Goal: Task Accomplishment & Management: Use online tool/utility

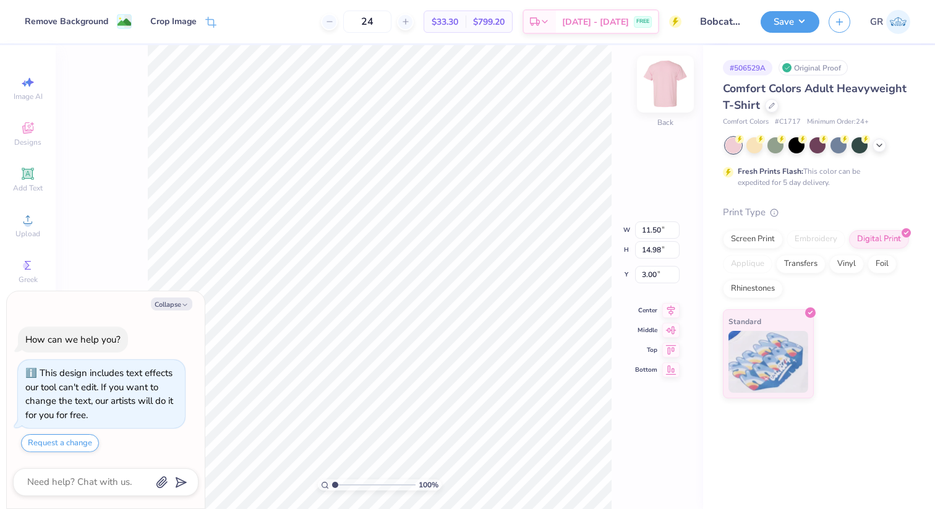
click at [668, 84] on img at bounding box center [665, 83] width 49 height 49
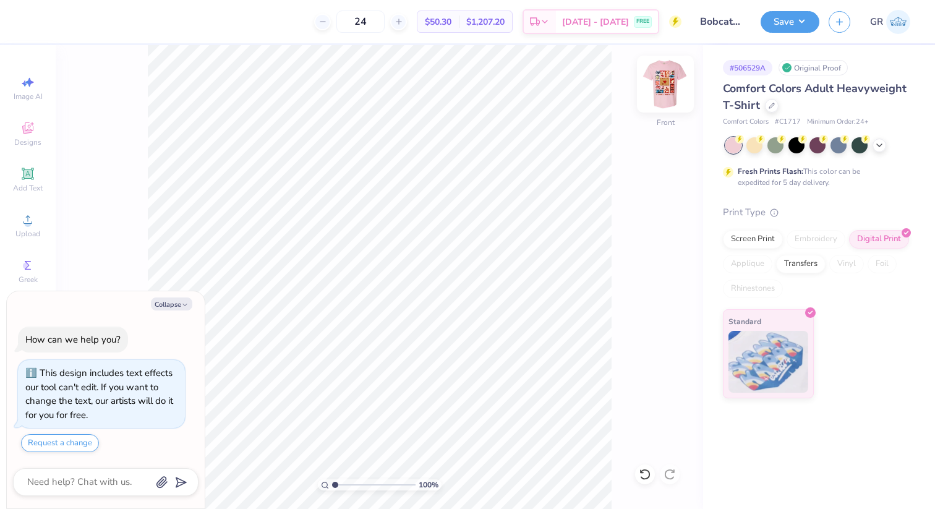
click at [666, 90] on img at bounding box center [665, 83] width 49 height 49
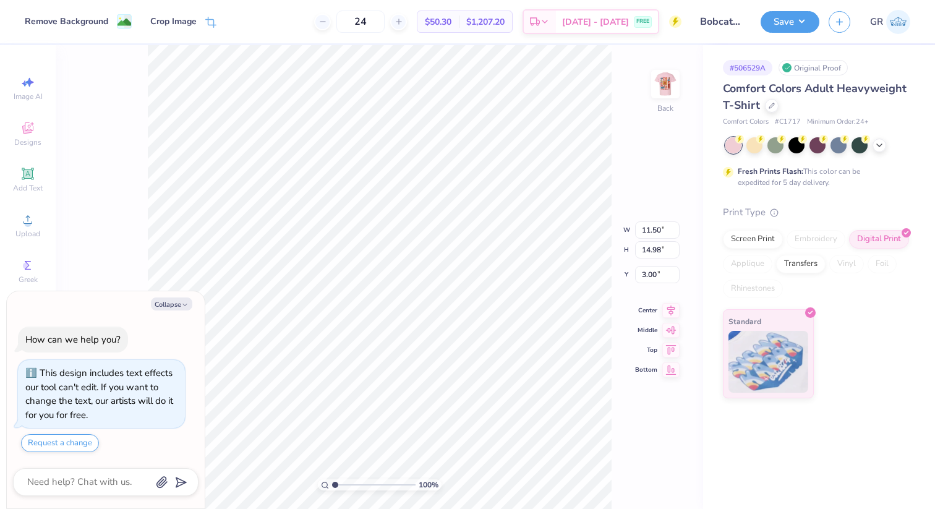
click at [100, 473] on div at bounding box center [106, 482] width 186 height 28
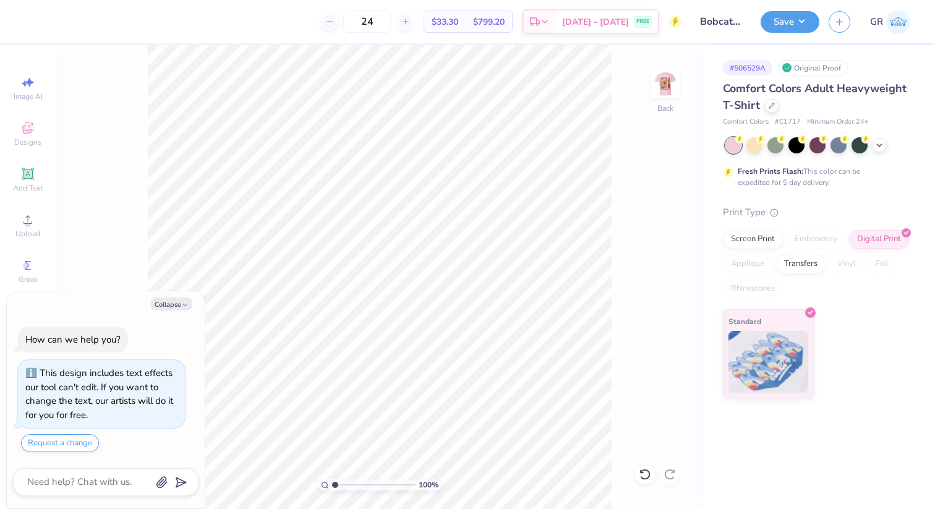
click at [133, 189] on div "100 % Back" at bounding box center [380, 277] width 648 height 464
click at [132, 242] on div "100 % Back" at bounding box center [380, 277] width 648 height 464
click at [32, 90] on div "Image AI" at bounding box center [27, 88] width 43 height 37
type textarea "x"
select select "4"
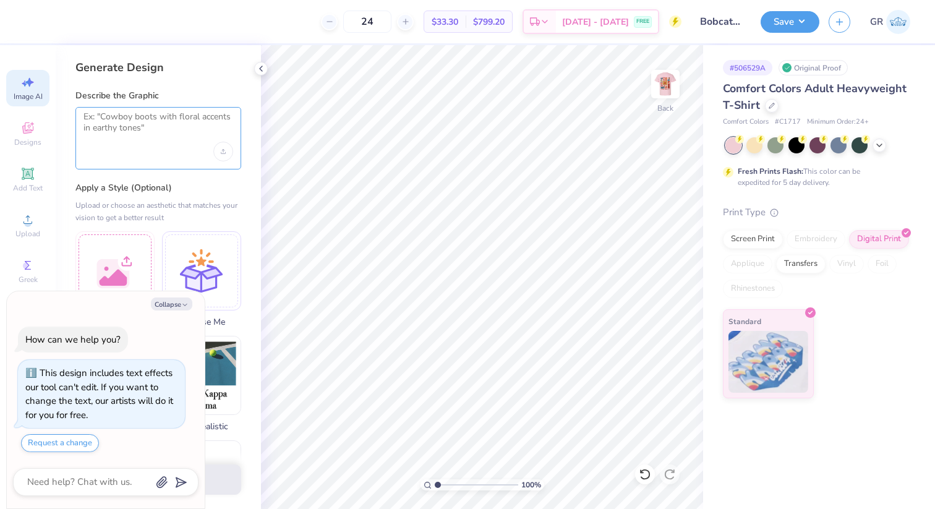
click at [129, 126] on textarea at bounding box center [159, 126] width 150 height 31
type textarea "Write BOBCAT BELLES in front of shirt"
click at [181, 301] on icon "button" at bounding box center [184, 304] width 7 height 7
type textarea "x"
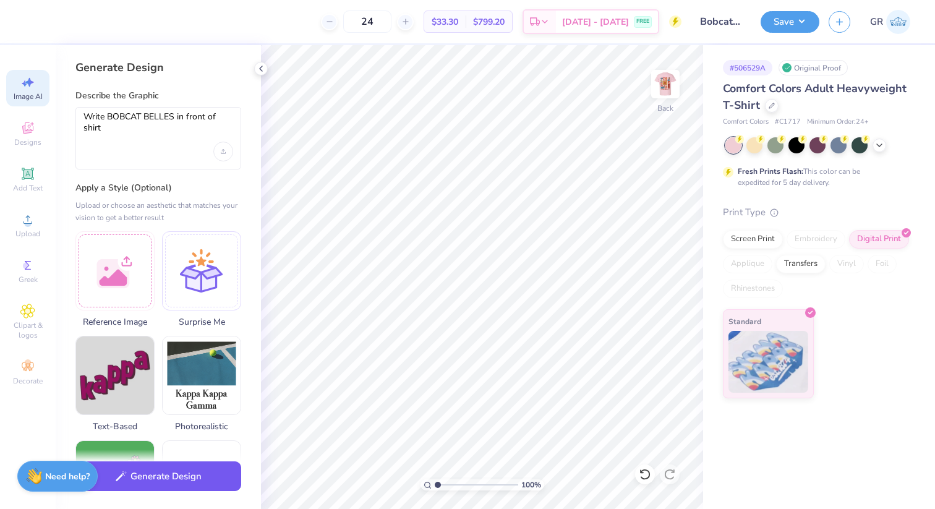
click at [197, 474] on button "Generate Design" at bounding box center [158, 477] width 166 height 30
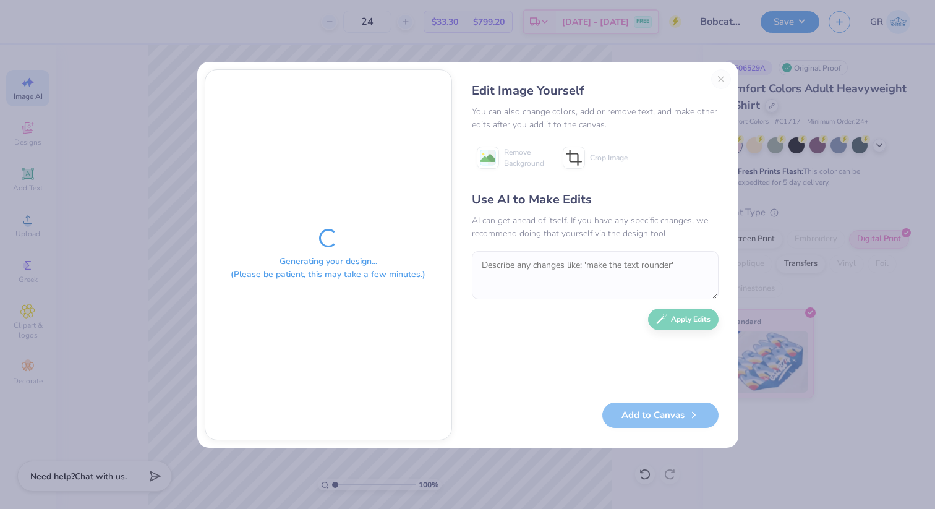
click at [377, 300] on div "Generating your design... (Please be patient, this may take a few minutes.)" at bounding box center [328, 255] width 246 height 370
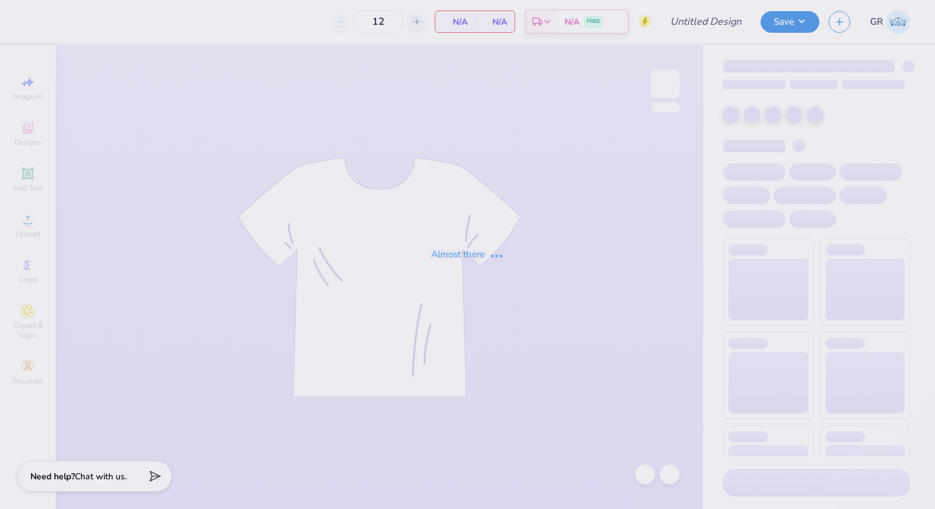
type input "Bobcat Belles"
type input "24"
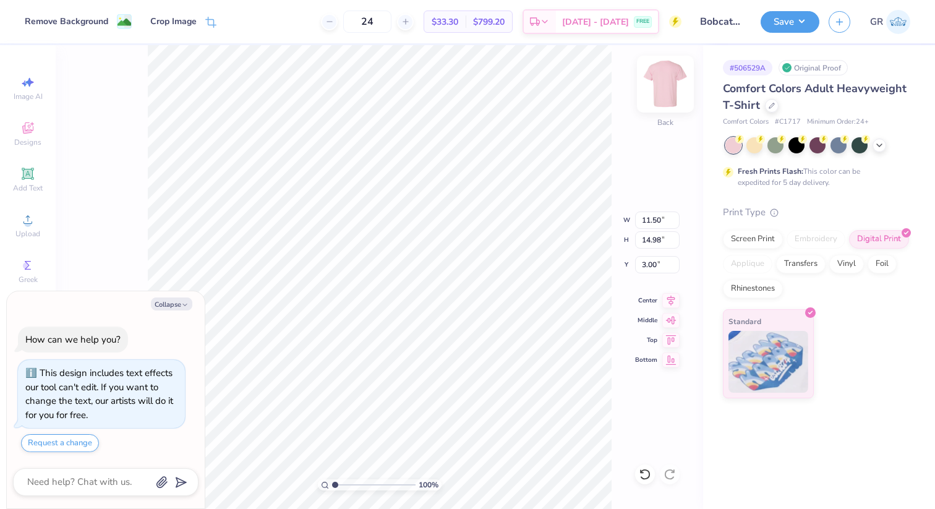
click at [674, 85] on img at bounding box center [665, 83] width 49 height 49
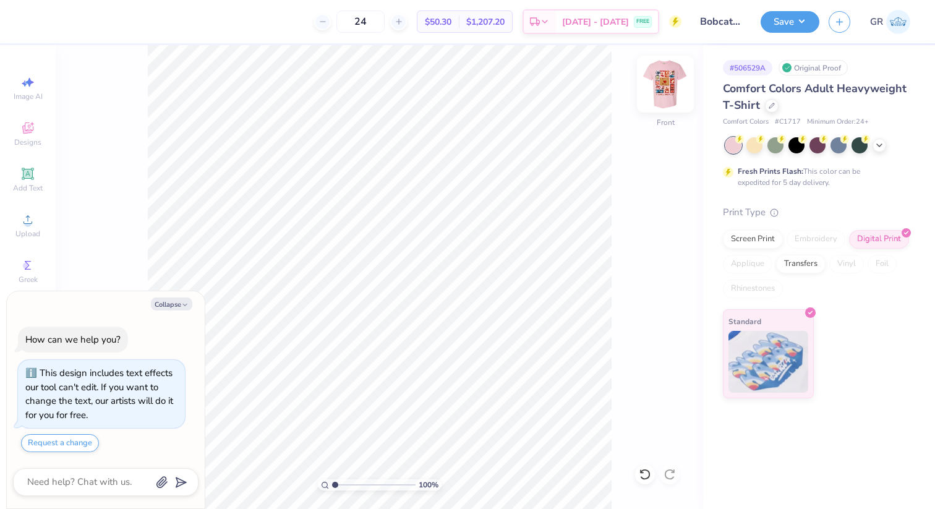
click at [656, 95] on img at bounding box center [665, 83] width 49 height 49
click at [31, 135] on icon at bounding box center [27, 128] width 15 height 15
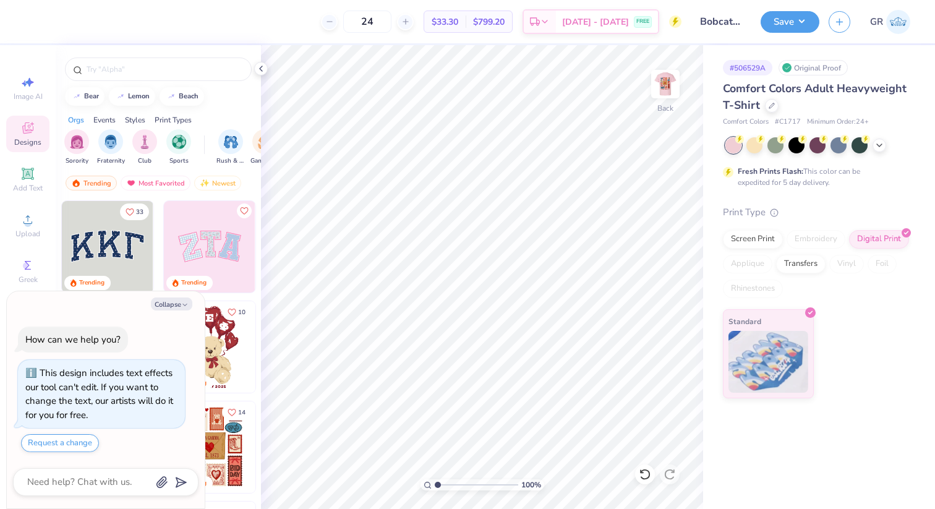
click at [260, 59] on div at bounding box center [158, 66] width 205 height 42
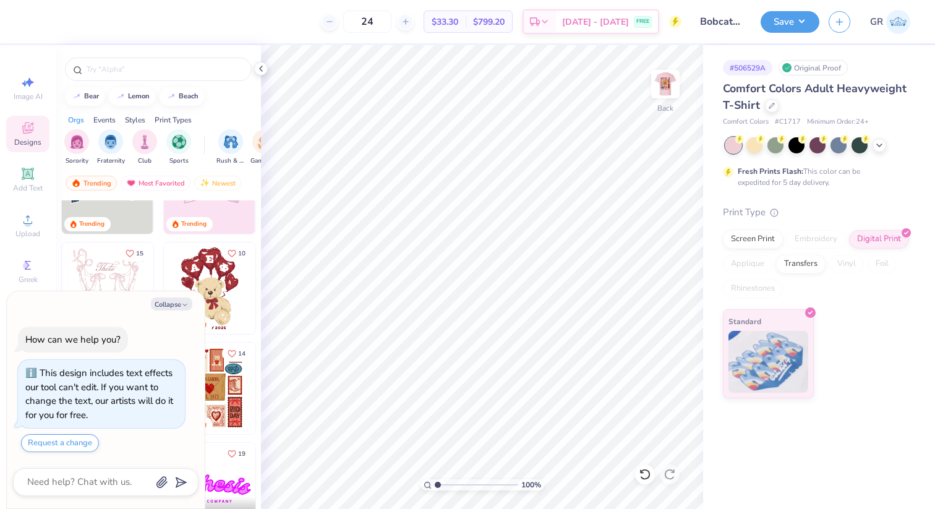
scroll to position [46, 0]
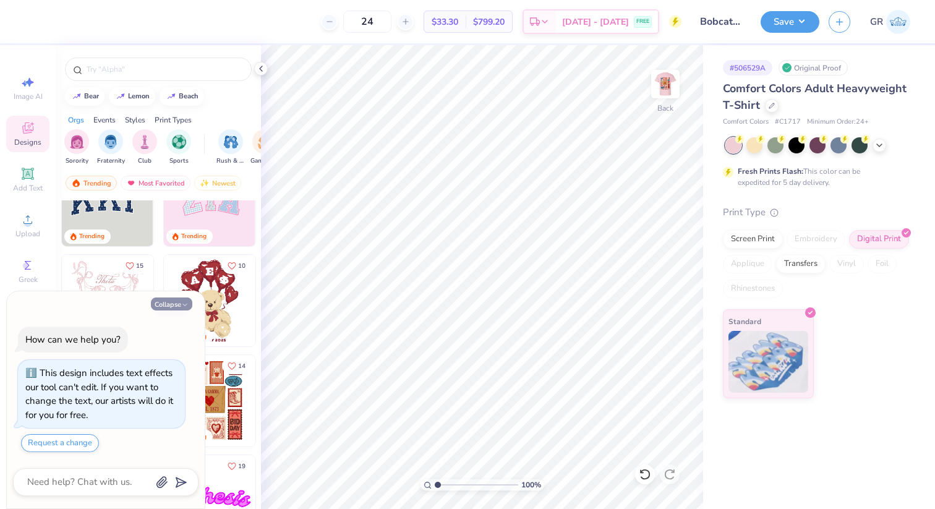
click at [176, 303] on button "Collapse" at bounding box center [171, 304] width 41 height 13
type textarea "x"
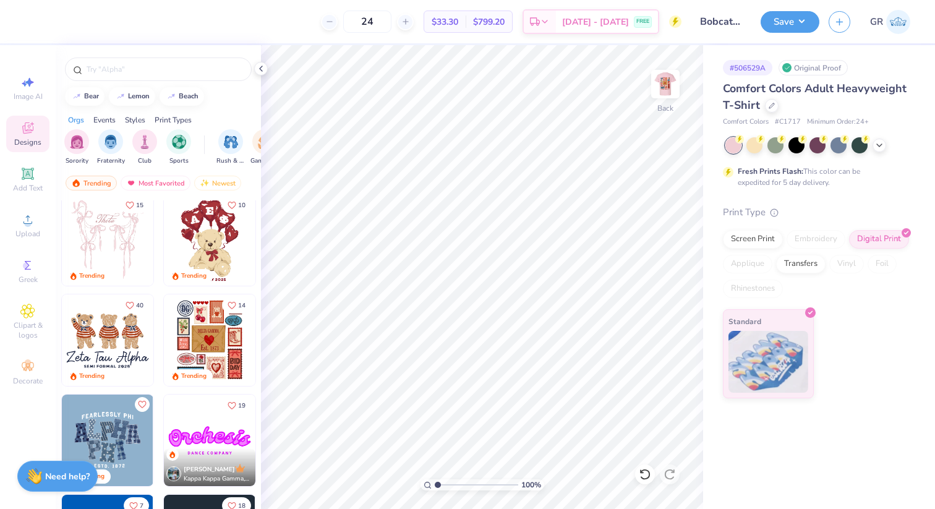
scroll to position [0, 0]
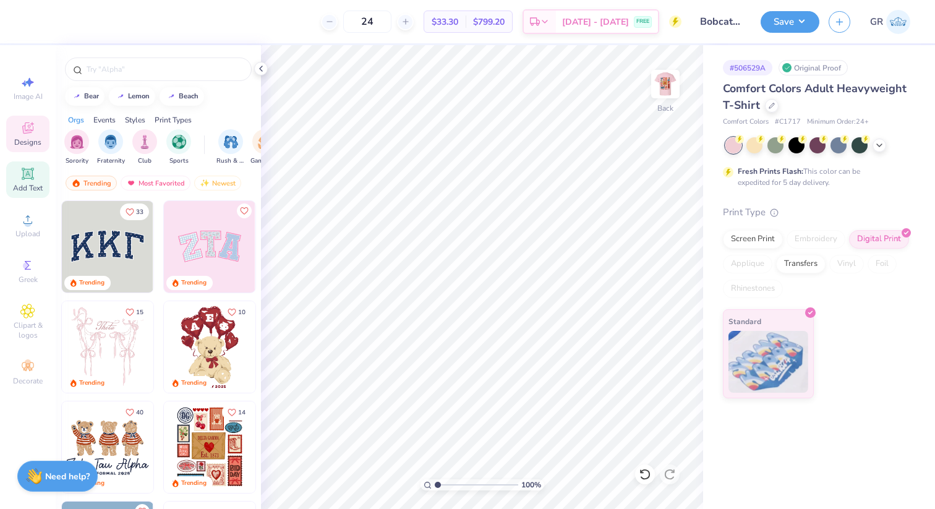
click at [27, 187] on span "Add Text" at bounding box center [28, 188] width 30 height 10
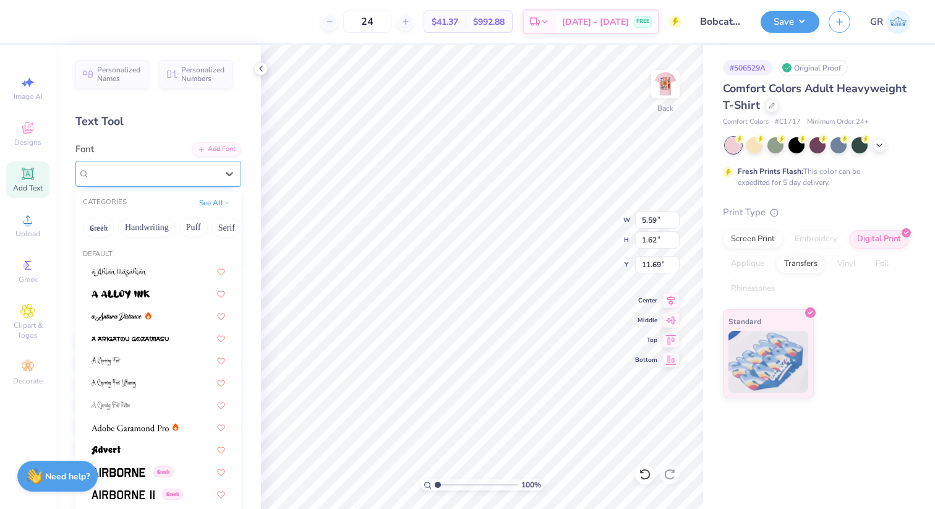
click at [182, 174] on div "Super Dream" at bounding box center [153, 173] width 130 height 19
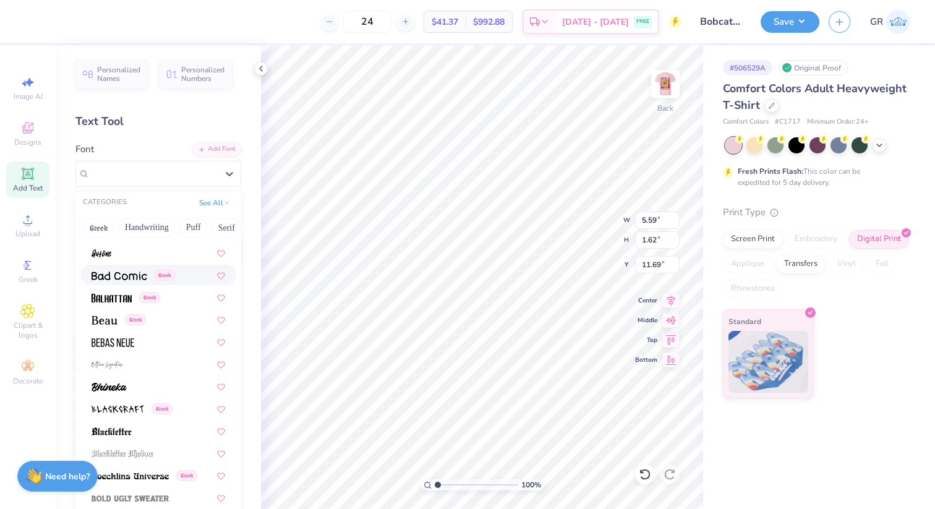
scroll to position [517, 0]
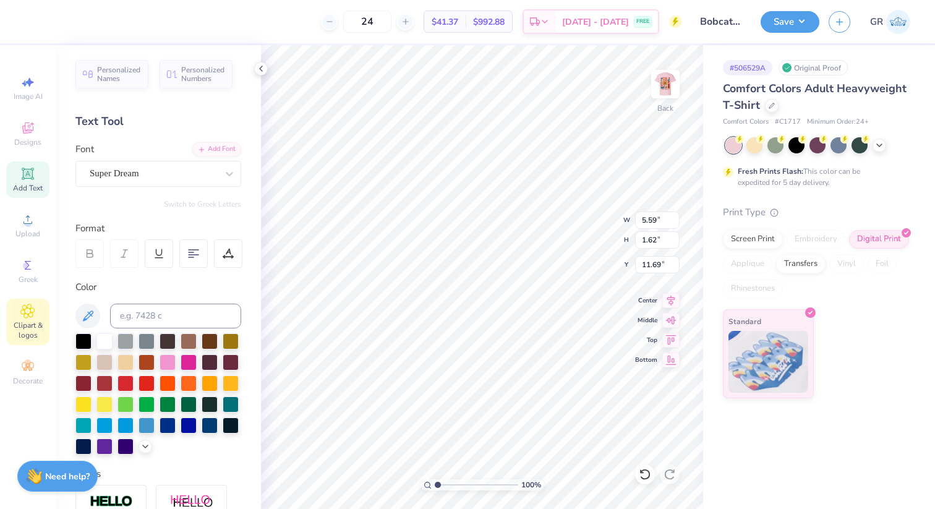
click at [34, 319] on div "Clipart & logos" at bounding box center [27, 322] width 43 height 46
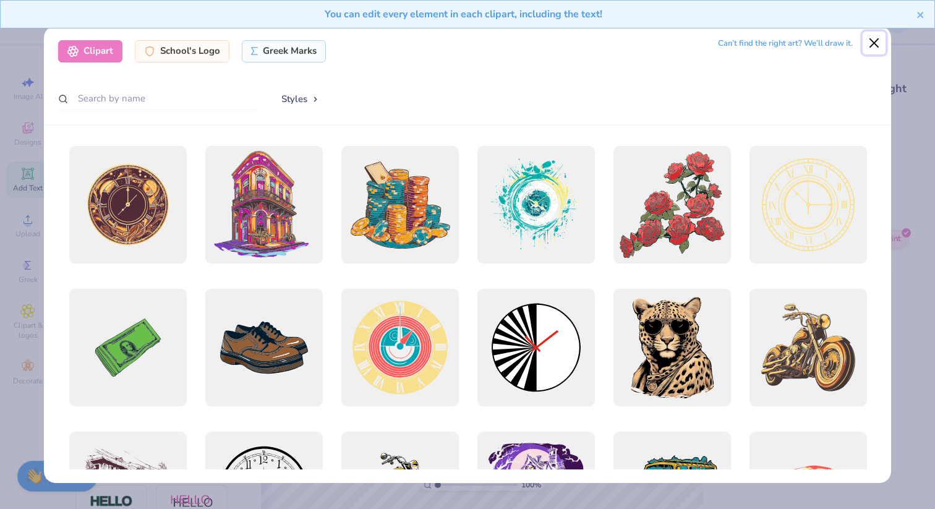
click at [873, 39] on button "Close" at bounding box center [875, 44] width 24 height 24
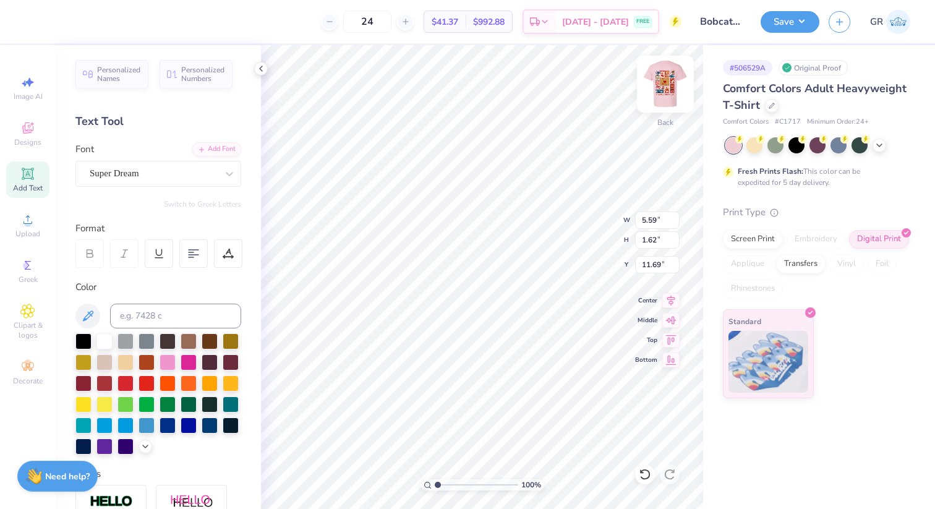
click at [668, 73] on img at bounding box center [665, 83] width 49 height 49
